Goal: Task Accomplishment & Management: Use online tool/utility

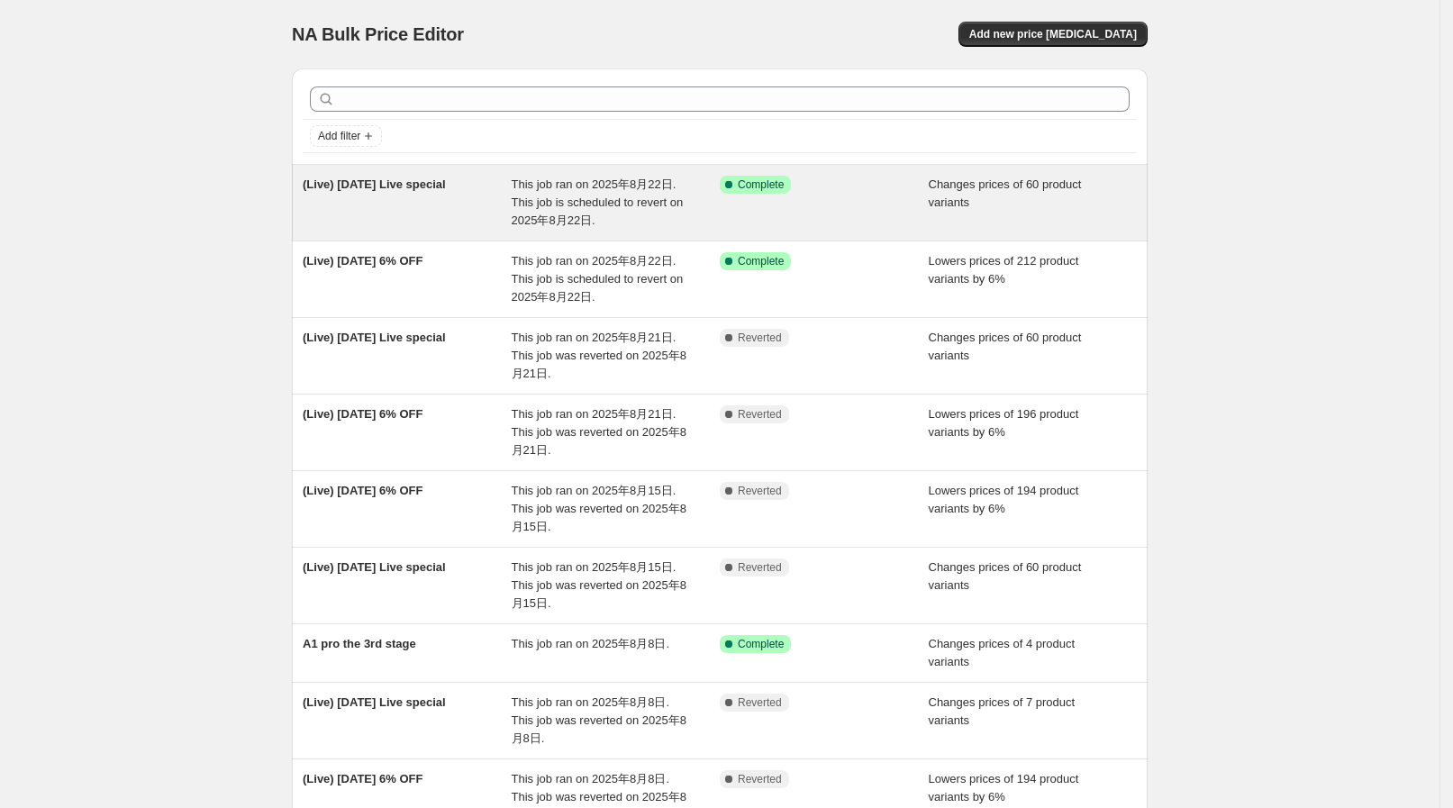
click at [410, 203] on div "(Live) [DATE] Live special" at bounding box center [407, 203] width 209 height 54
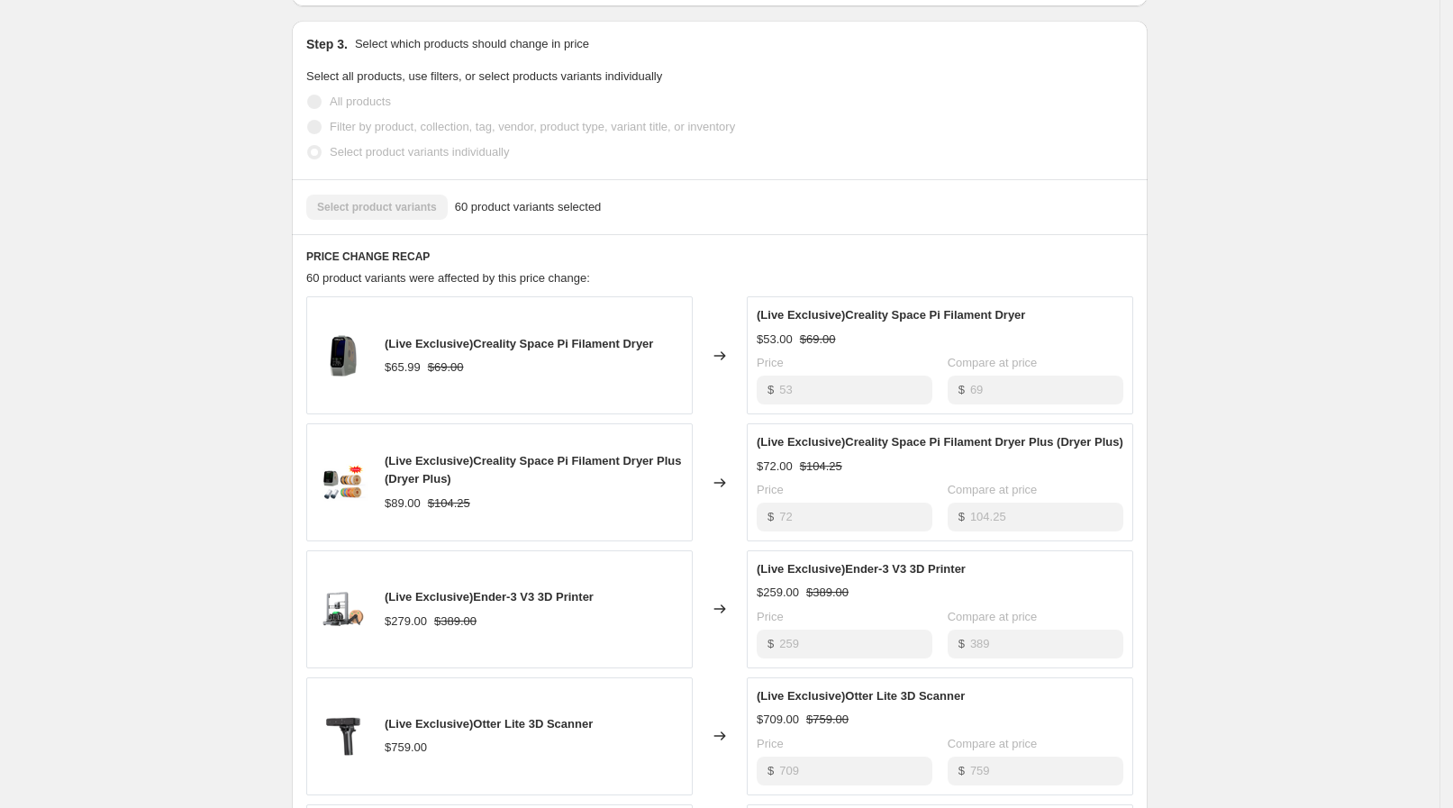
scroll to position [413, 0]
